Goal: Check status: Check status

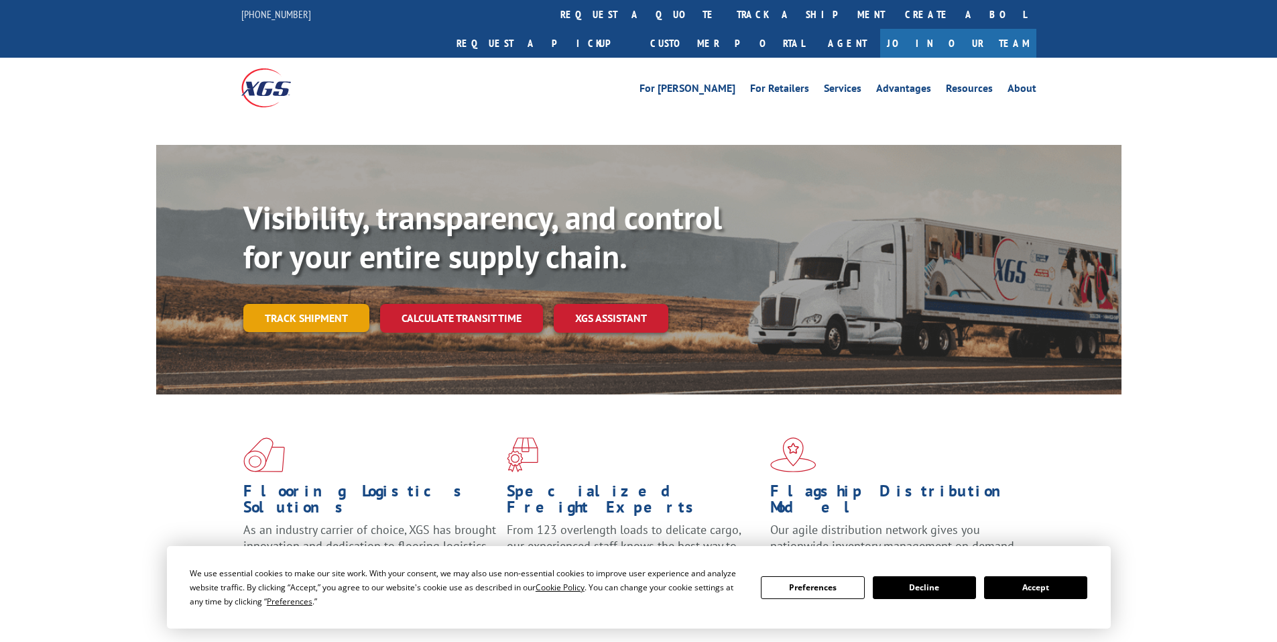
click at [303, 304] on link "Track shipment" at bounding box center [306, 318] width 126 height 28
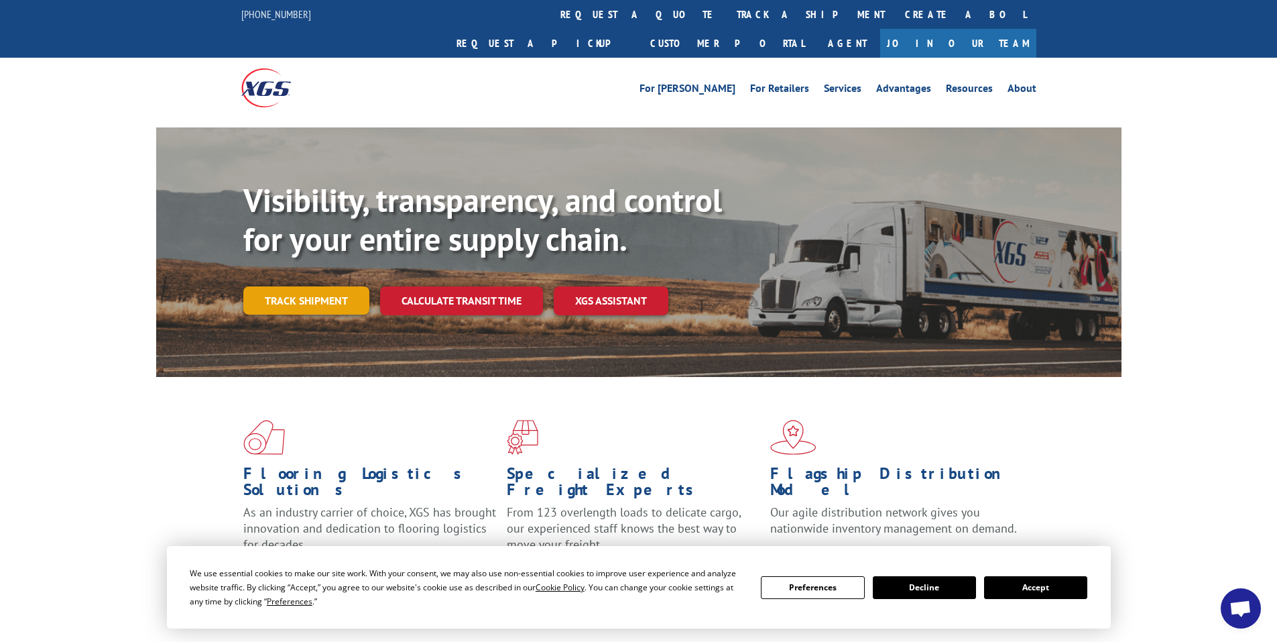
click at [309, 286] on link "Track shipment" at bounding box center [306, 300] width 126 height 28
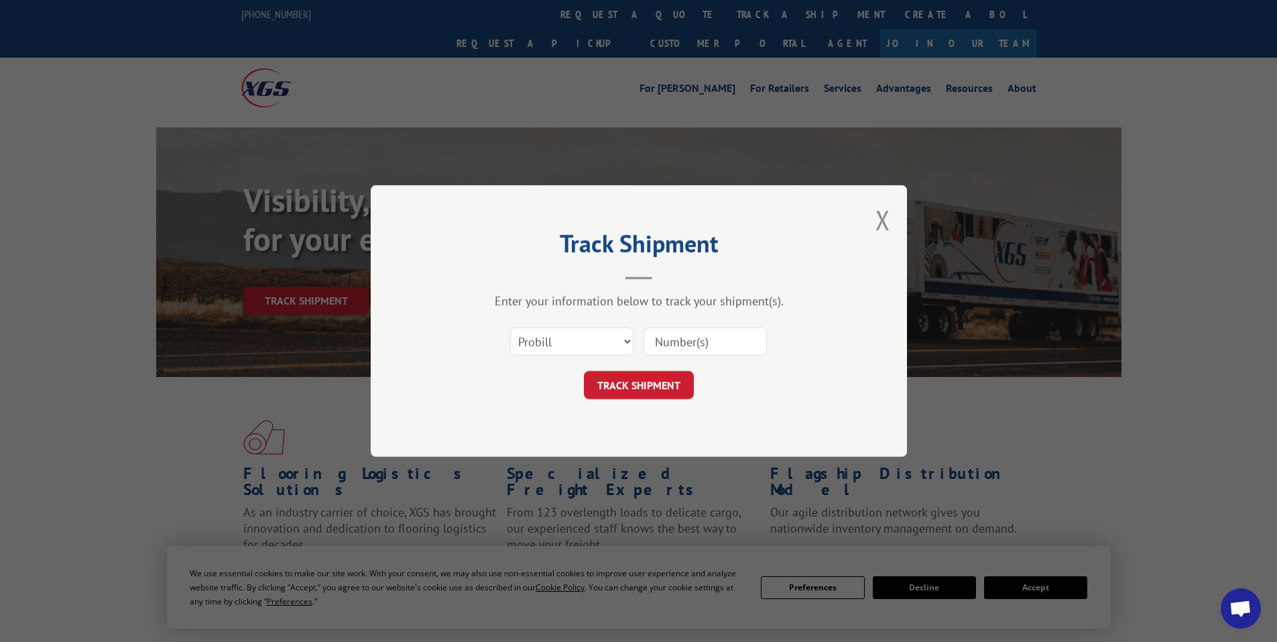
click at [689, 339] on input at bounding box center [705, 341] width 123 height 28
paste input "16754969"
type input "16754969"
click at [642, 386] on button "TRACK SHIPMENT" at bounding box center [639, 385] width 110 height 28
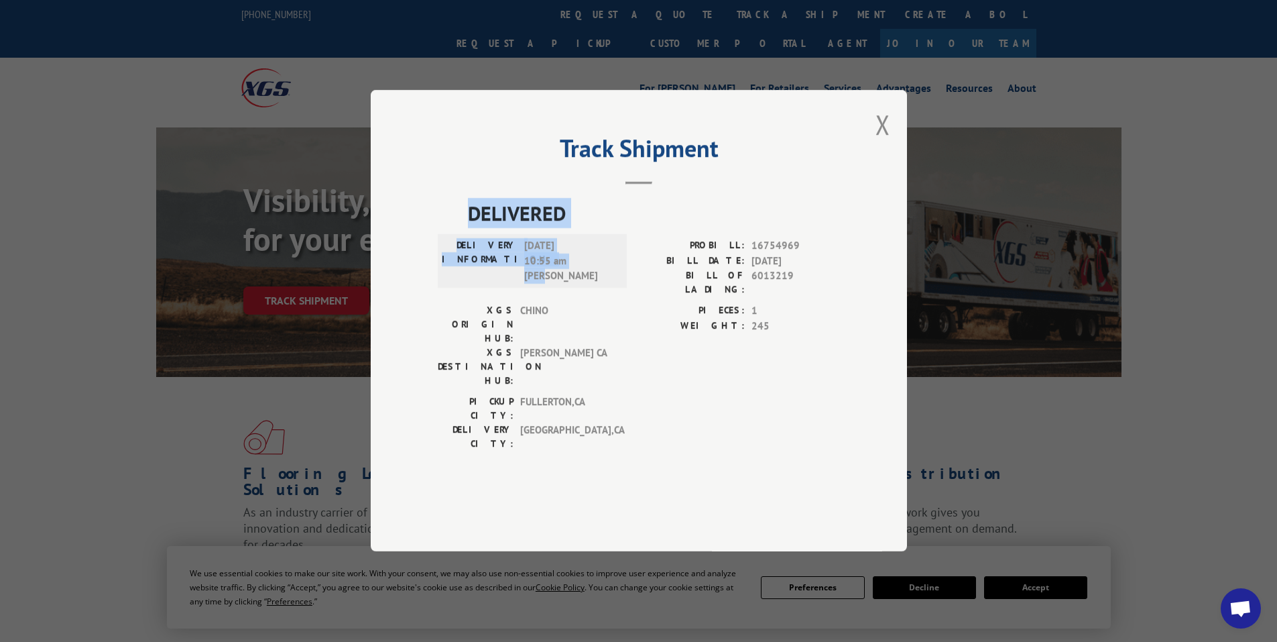
drag, startPoint x: 469, startPoint y: 237, endPoint x: 605, endPoint y: 302, distance: 150.6
click at [605, 302] on div "DELIVERED DELIVERY INFORMATION: [DATE] 10:55 am [PERSON_NAME]: 16754969 BILL DA…" at bounding box center [639, 327] width 402 height 259
copy div "DELIVERED DELIVERY INFORMATION: [DATE] 10:55 am [PERSON_NAME]"
click at [881, 142] on button "Close modal" at bounding box center [883, 125] width 15 height 36
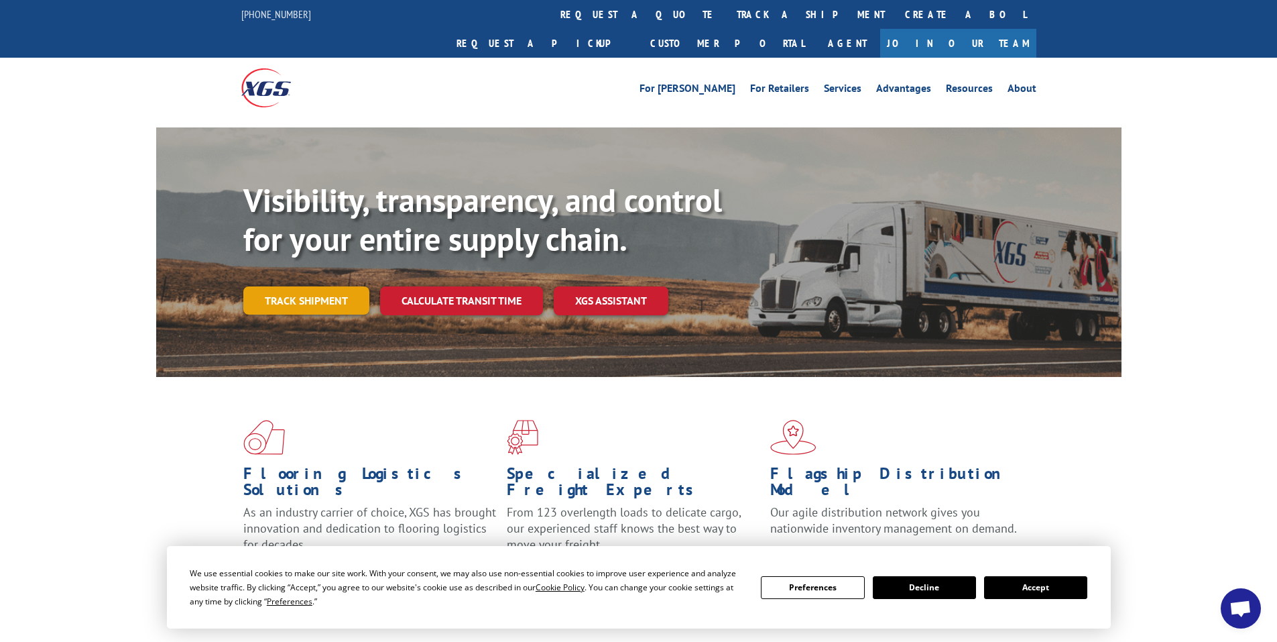
click at [317, 286] on link "Track shipment" at bounding box center [306, 300] width 126 height 28
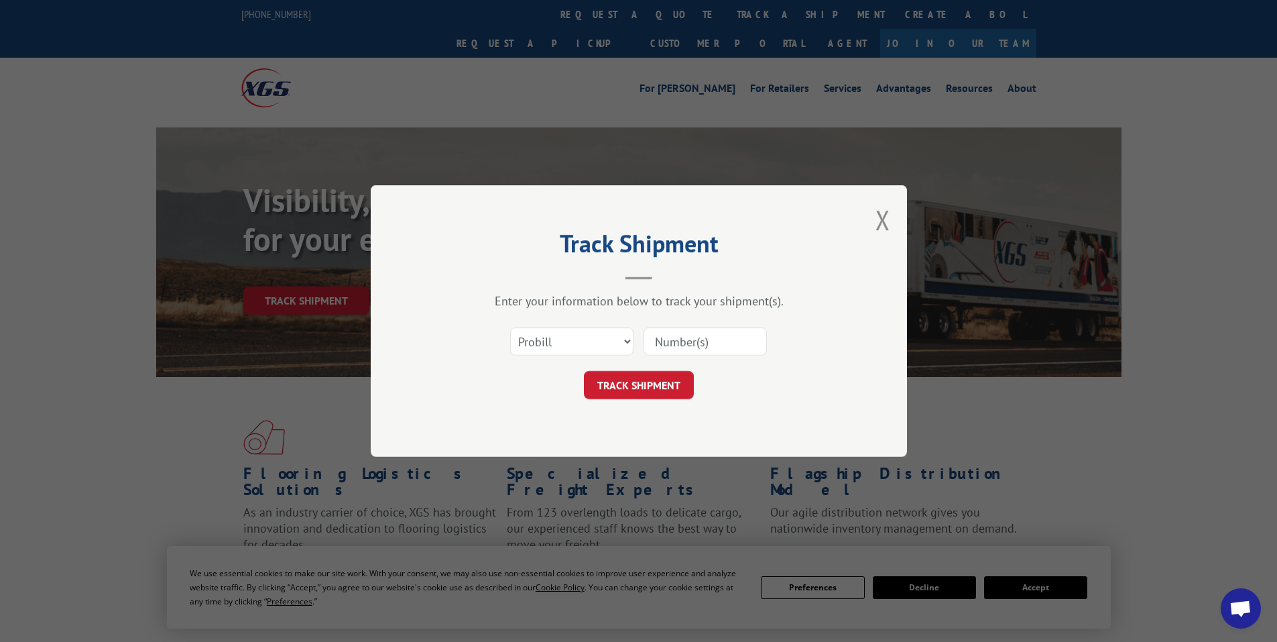
click at [705, 336] on input at bounding box center [705, 341] width 123 height 28
paste input "17516902"
type input "17516902"
click at [662, 384] on button "TRACK SHIPMENT" at bounding box center [639, 385] width 110 height 28
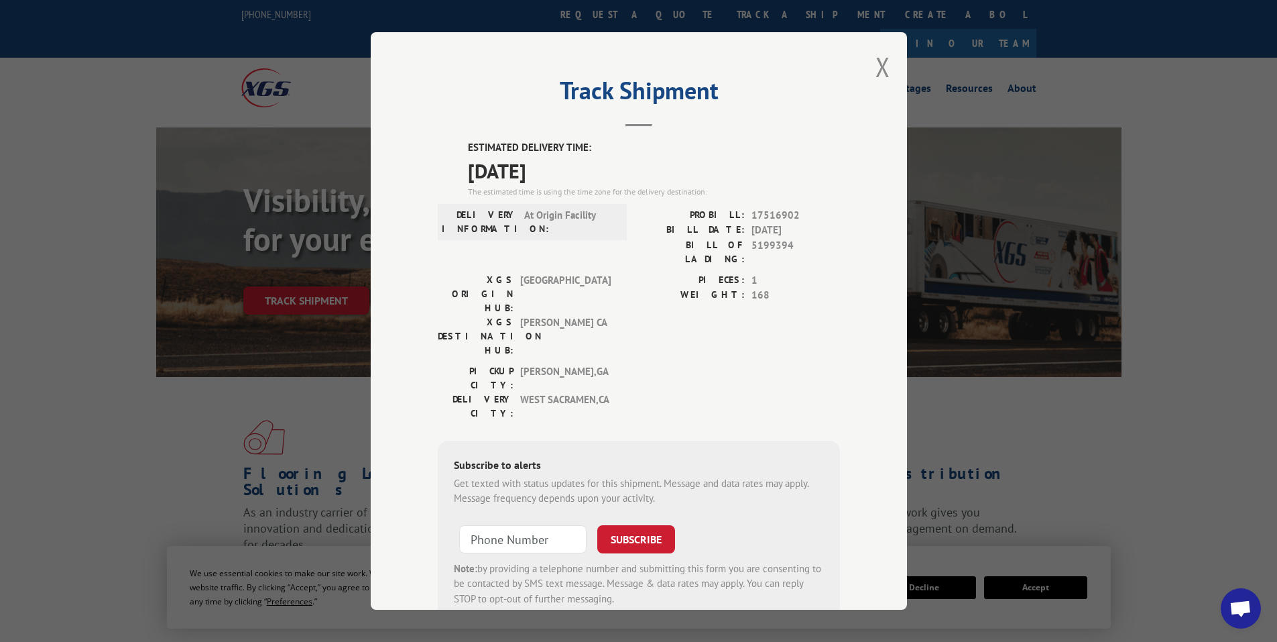
drag, startPoint x: 458, startPoint y: 138, endPoint x: 577, endPoint y: 172, distance: 123.3
click at [577, 172] on div "Track Shipment ESTIMATED DELIVERY TIME: [DATE] The estimated time is using the …" at bounding box center [639, 320] width 536 height 577
copy div "ESTIMATED DELIVERY TIME: [DATE]"
click at [876, 58] on button "Close modal" at bounding box center [883, 67] width 15 height 36
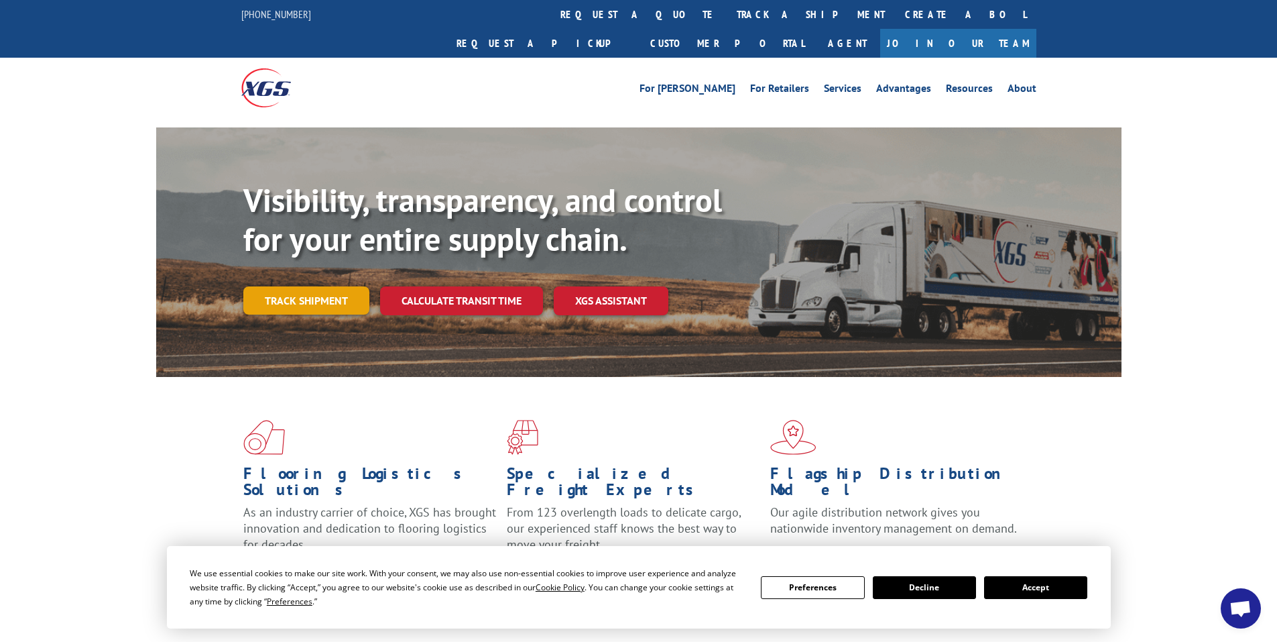
click at [299, 286] on link "Track shipment" at bounding box center [306, 300] width 126 height 28
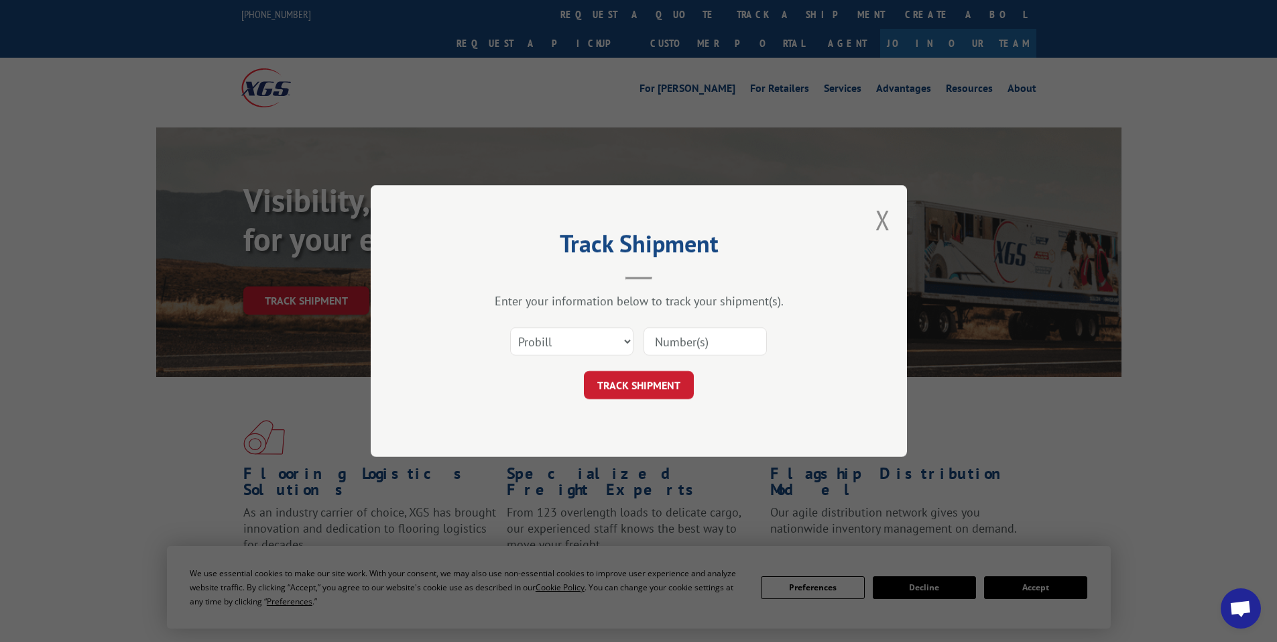
click at [707, 344] on input at bounding box center [705, 341] width 123 height 28
paste input "17228753"
type input "17228753"
click at [624, 377] on button "TRACK SHIPMENT" at bounding box center [639, 385] width 110 height 28
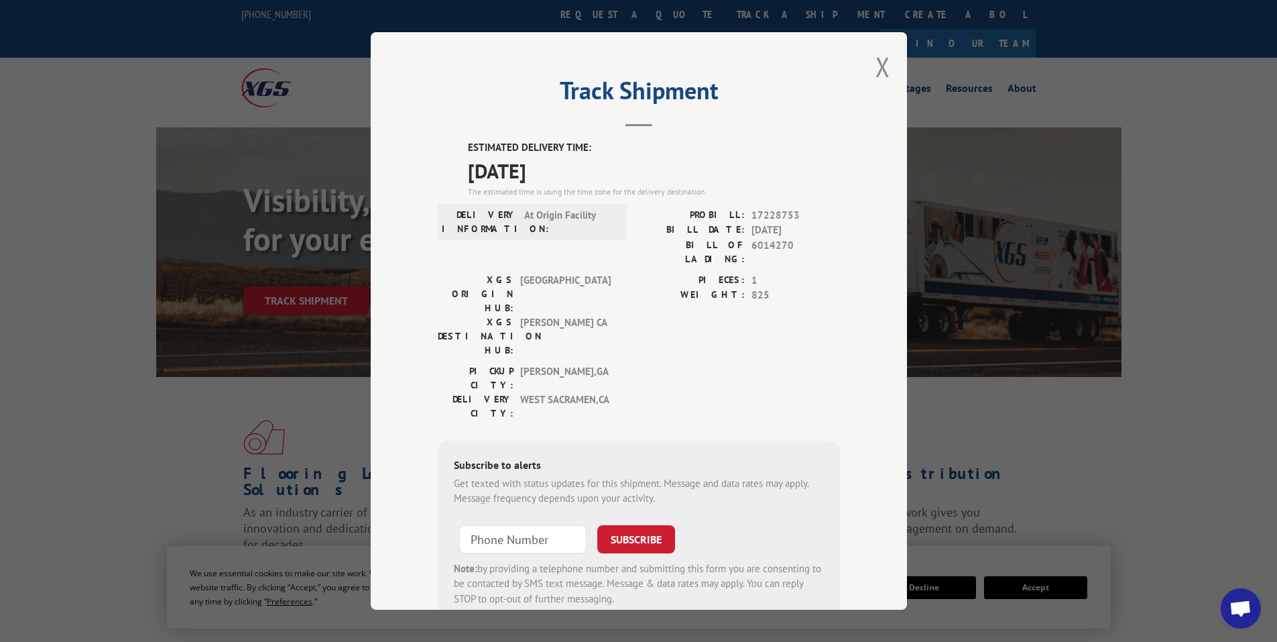
drag, startPoint x: 461, startPoint y: 139, endPoint x: 614, endPoint y: 172, distance: 156.5
click at [614, 172] on div "Track Shipment ESTIMATED DELIVERY TIME: [DATE] The estimated time is using the …" at bounding box center [639, 320] width 536 height 577
copy div "ESTIMATED DELIVERY TIME: [DATE]"
click at [876, 60] on button "Close modal" at bounding box center [883, 67] width 15 height 36
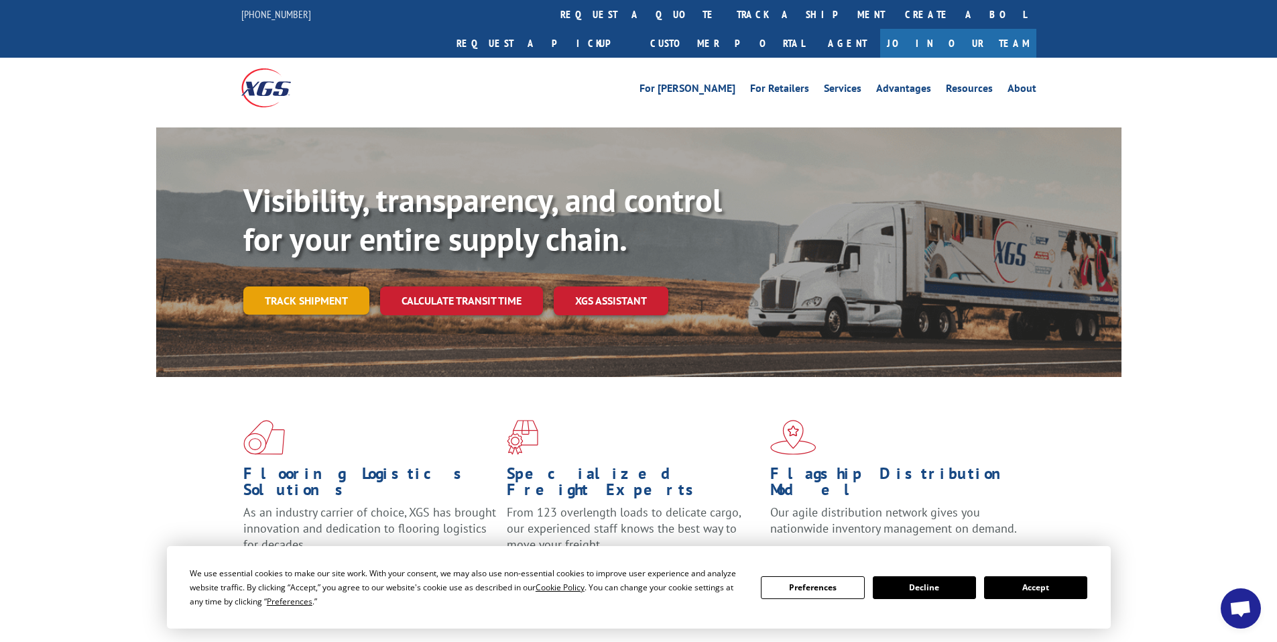
click at [300, 286] on link "Track shipment" at bounding box center [306, 300] width 126 height 28
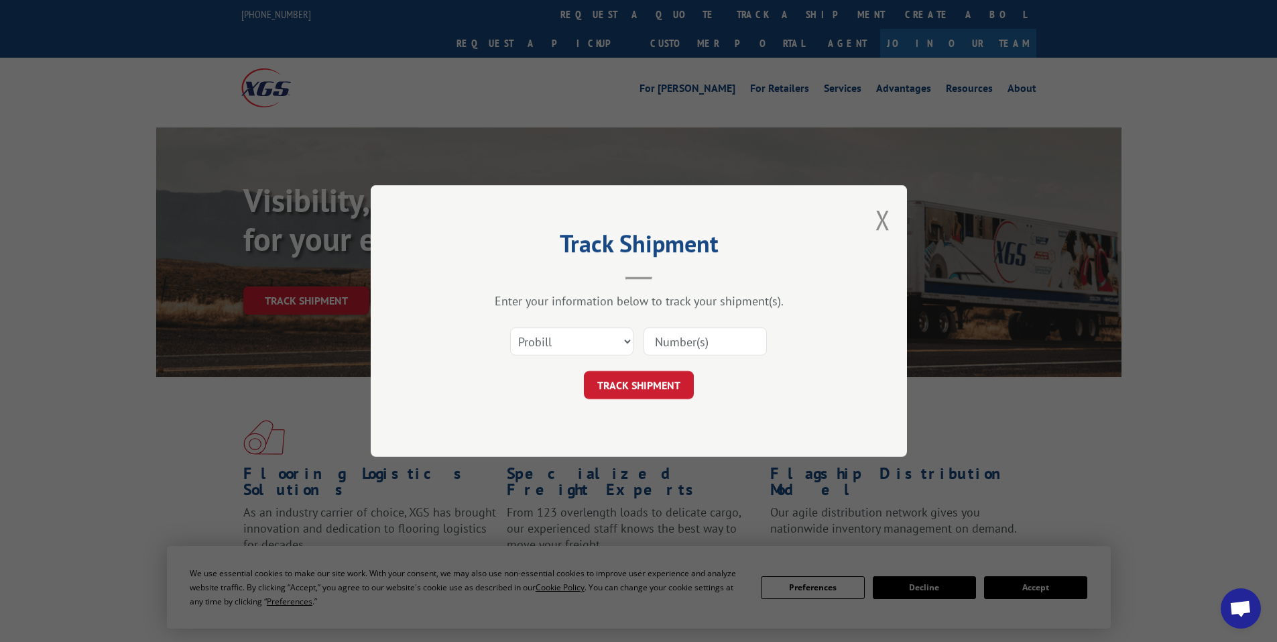
click at [687, 342] on input at bounding box center [705, 341] width 123 height 28
paste input "17516719"
type input "17516719"
click at [632, 381] on button "TRACK SHIPMENT" at bounding box center [639, 385] width 110 height 28
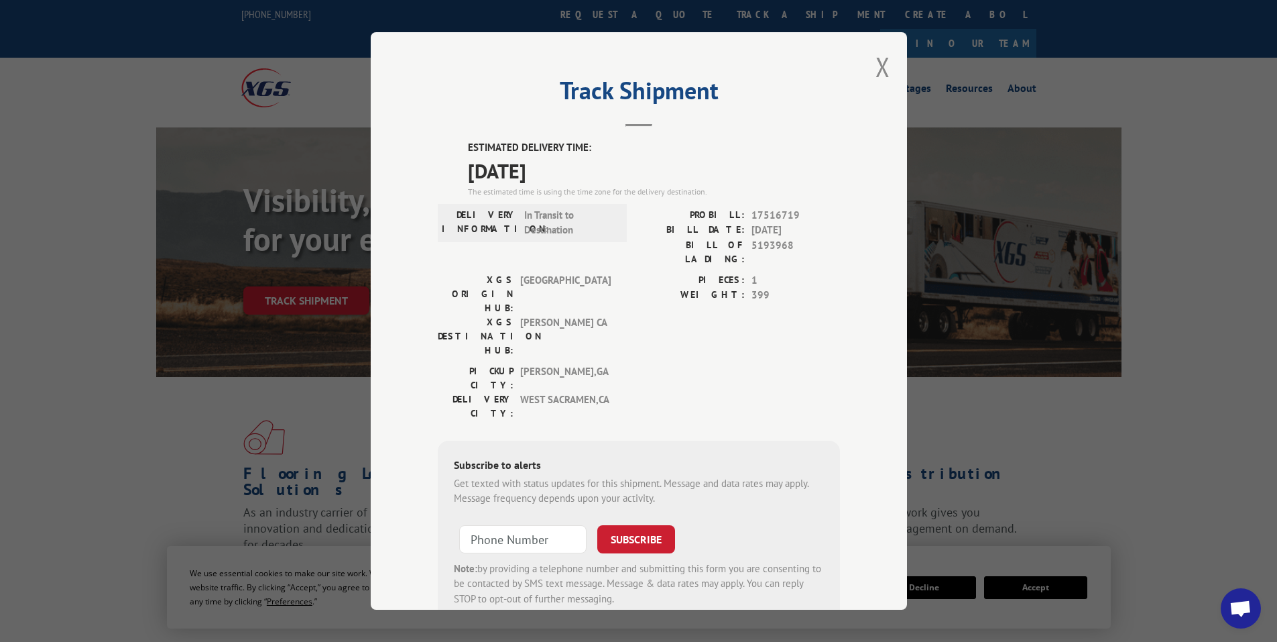
drag, startPoint x: 455, startPoint y: 140, endPoint x: 585, endPoint y: 167, distance: 132.8
click at [585, 167] on div "ESTIMATED DELIVERY TIME: [DATE] The estimated time is using the time zone for t…" at bounding box center [639, 381] width 402 height 482
copy div "ESTIMATED DELIVERY TIME: [DATE]"
click at [876, 56] on button "Close modal" at bounding box center [883, 67] width 15 height 36
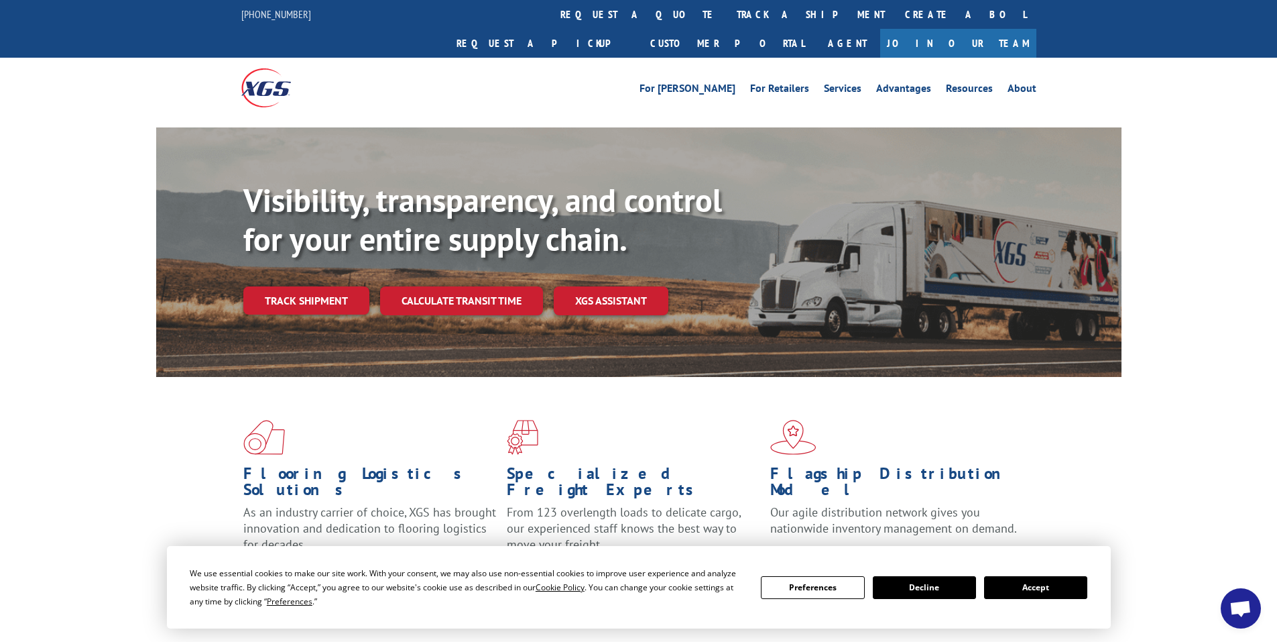
drag, startPoint x: 286, startPoint y: 266, endPoint x: 316, endPoint y: 269, distance: 29.7
click at [286, 286] on link "Track shipment" at bounding box center [306, 300] width 126 height 28
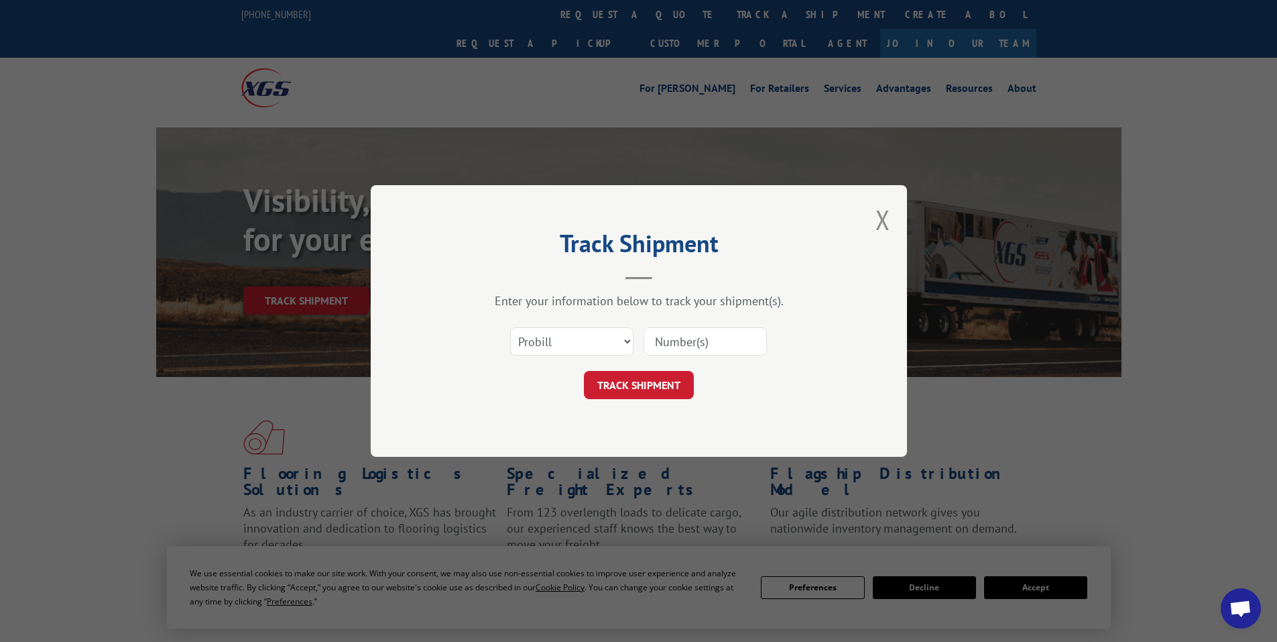
click at [695, 341] on input at bounding box center [705, 341] width 123 height 28
paste input "16397828"
type input "16397828"
click at [637, 387] on button "TRACK SHIPMENT" at bounding box center [639, 385] width 110 height 28
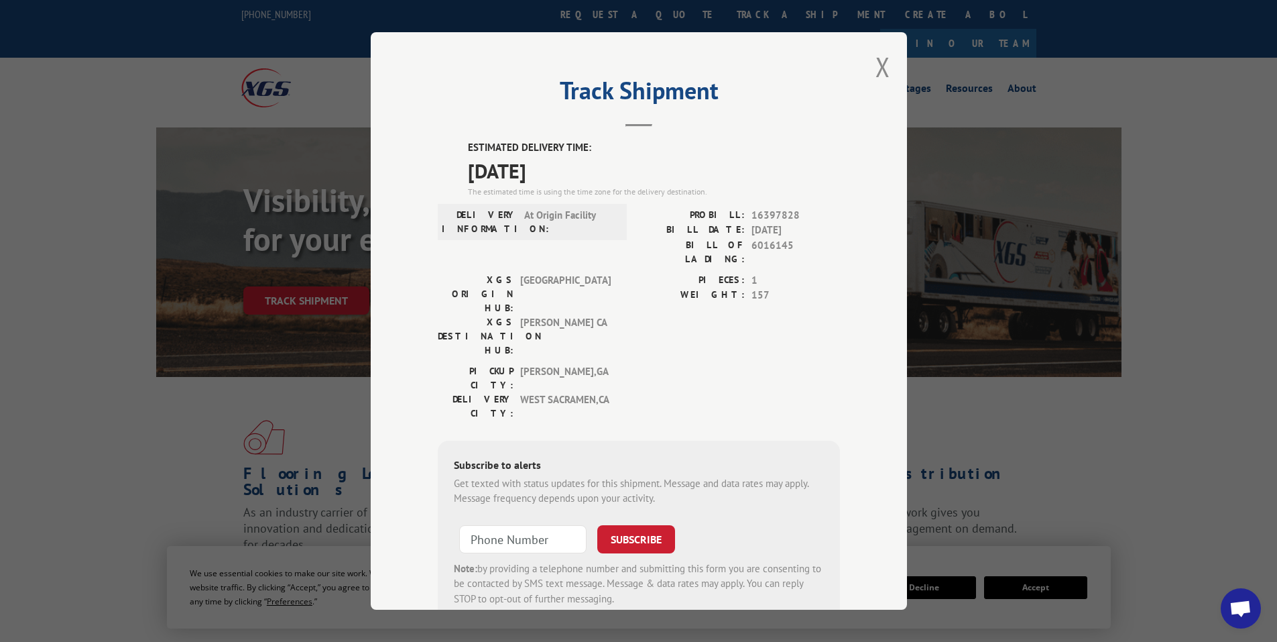
drag, startPoint x: 458, startPoint y: 143, endPoint x: 621, endPoint y: 172, distance: 165.3
click at [621, 172] on div "ESTIMATED DELIVERY TIME: [DATE] The estimated time is using the time zone for t…" at bounding box center [639, 381] width 402 height 482
copy div "ESTIMATED DELIVERY TIME: [DATE]"
drag, startPoint x: 877, startPoint y: 63, endPoint x: 838, endPoint y: 47, distance: 42.1
click at [876, 62] on button "Close modal" at bounding box center [883, 67] width 15 height 36
